Goal: Task Accomplishment & Management: Use online tool/utility

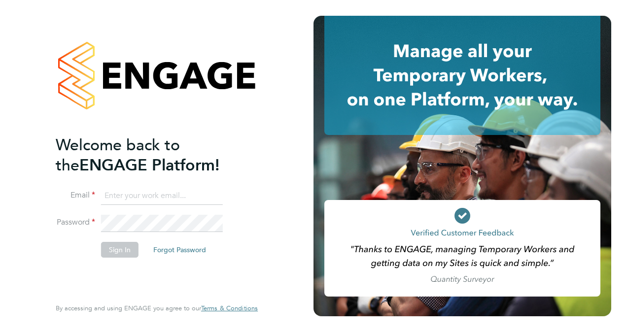
type input "cosmin.balan@bluearrow.co.uk"
click at [108, 249] on button "Sign In" at bounding box center [119, 250] width 37 height 16
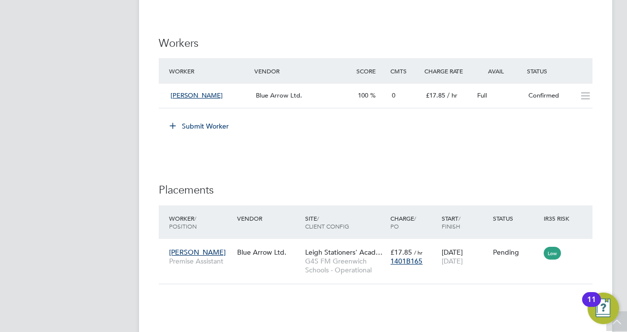
scroll to position [1084, 0]
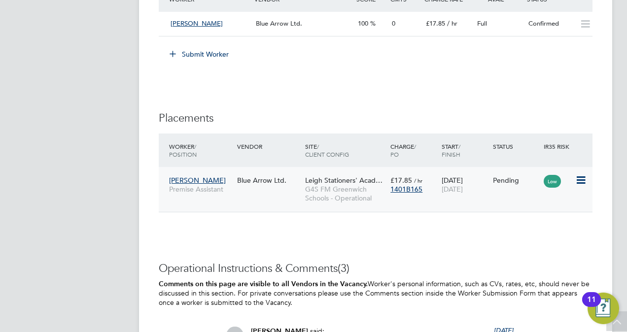
click at [581, 178] on icon at bounding box center [580, 180] width 10 height 12
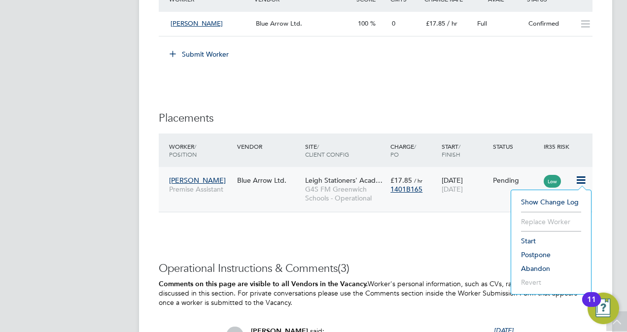
click at [519, 239] on li "Start" at bounding box center [551, 241] width 70 height 14
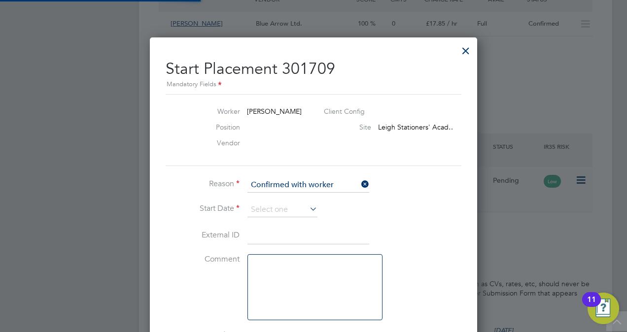
scroll to position [5, 5]
type input "[PERSON_NAME]"
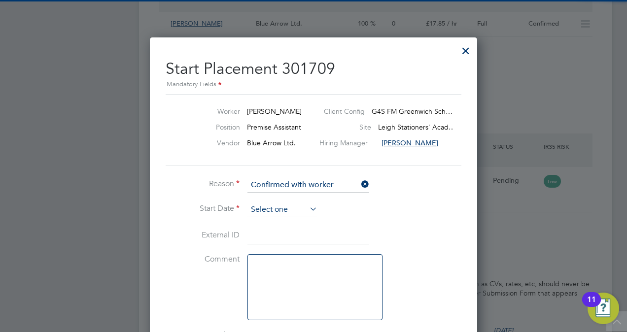
click at [299, 206] on input at bounding box center [282, 210] width 70 height 15
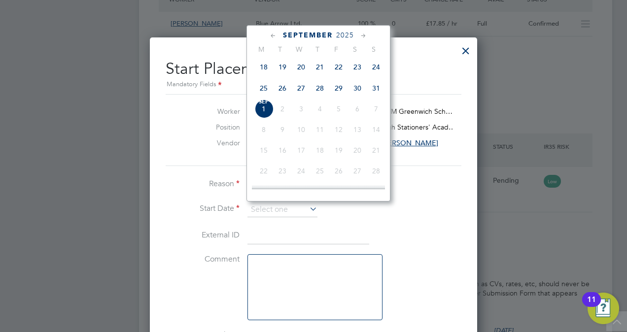
click at [265, 92] on span "25" at bounding box center [263, 88] width 19 height 19
type input "[DATE]"
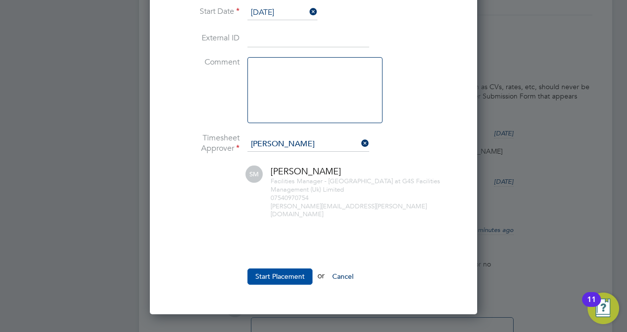
click at [271, 270] on button "Start Placement" at bounding box center [279, 277] width 65 height 16
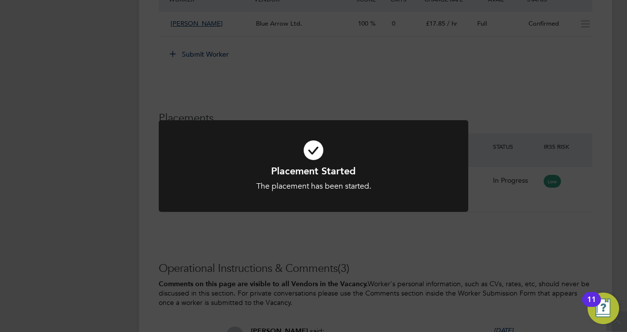
click at [522, 246] on div "Placement Started The placement has been started. Cancel Okay" at bounding box center [313, 166] width 627 height 332
